Goal: Complete application form

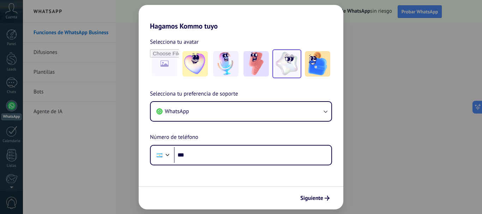
click at [279, 67] on img at bounding box center [286, 63] width 25 height 25
click at [315, 197] on span "Siguiente" at bounding box center [311, 198] width 23 height 5
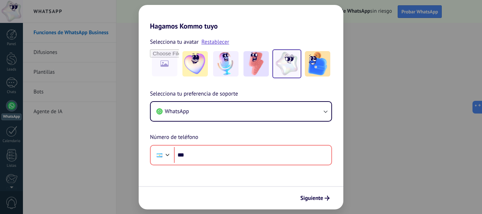
click at [309, 191] on div "Siguiente" at bounding box center [241, 197] width 205 height 23
click at [311, 200] on span "Siguiente" at bounding box center [311, 198] width 23 height 5
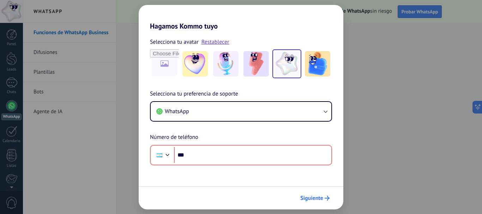
click at [311, 200] on span "Siguiente" at bounding box center [311, 198] width 23 height 5
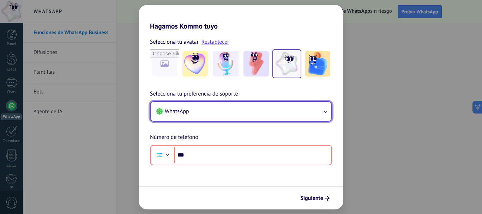
click at [301, 110] on button "WhatsApp" at bounding box center [241, 111] width 181 height 19
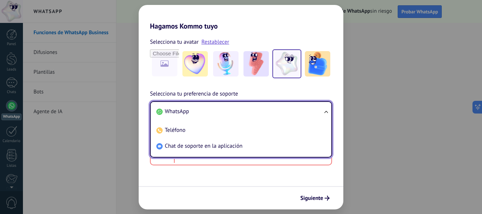
click at [300, 109] on li "WhatsApp" at bounding box center [239, 112] width 172 height 16
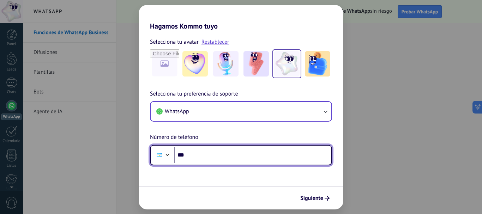
click at [251, 161] on input "***" at bounding box center [252, 155] width 157 height 16
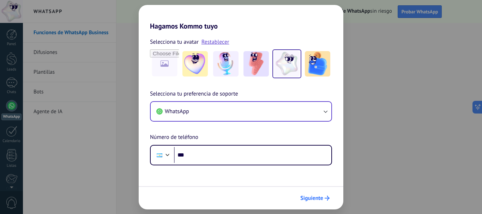
click at [320, 193] on button "Siguiente" at bounding box center [315, 198] width 36 height 12
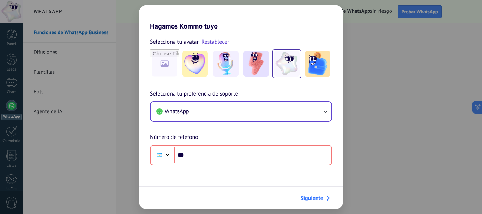
click at [318, 196] on span "Siguiente" at bounding box center [311, 198] width 23 height 5
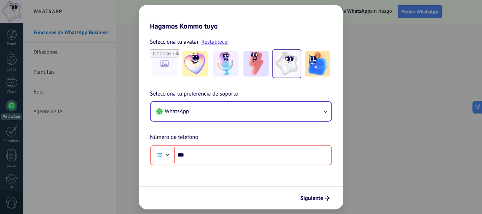
click at [447, 70] on div "Hagamos Kommo tuyo Selecciona tu avatar Restablecer Selecciona tu preferencia d…" at bounding box center [241, 107] width 482 height 214
click at [412, 90] on div "Hagamos Kommo tuyo Selecciona tu avatar Restablecer Selecciona tu preferencia d…" at bounding box center [241, 107] width 482 height 214
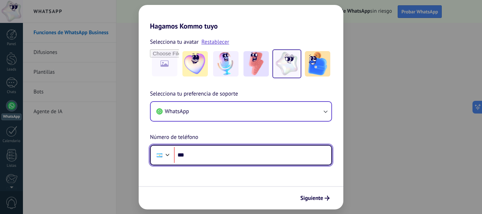
click at [276, 157] on input "***" at bounding box center [252, 155] width 157 height 16
